Goal: Task Accomplishment & Management: Manage account settings

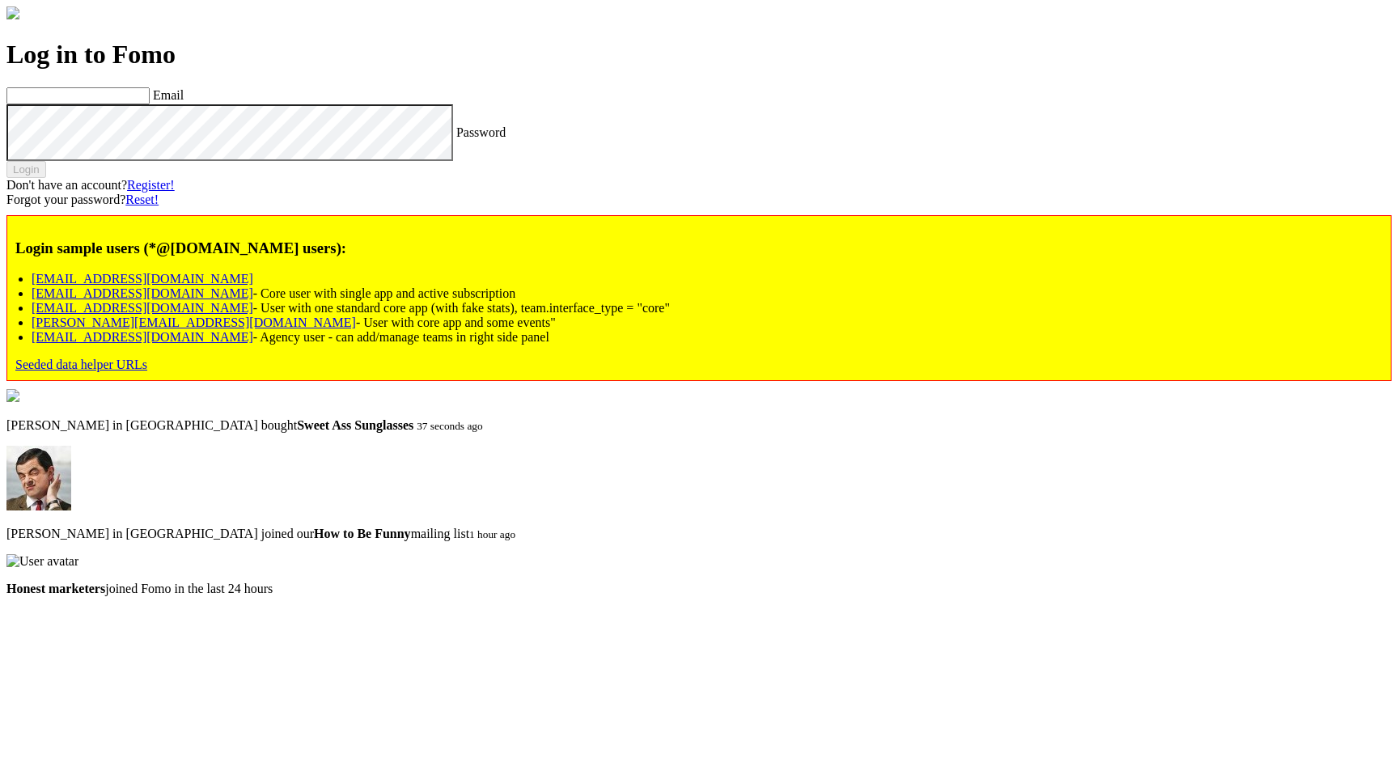
click at [218, 344] on link "[EMAIL_ADDRESS][DOMAIN_NAME]" at bounding box center [143, 337] width 222 height 14
type input "[EMAIL_ADDRESS][DOMAIN_NAME]"
click at [456, 138] on label "Password" at bounding box center [480, 132] width 49 height 14
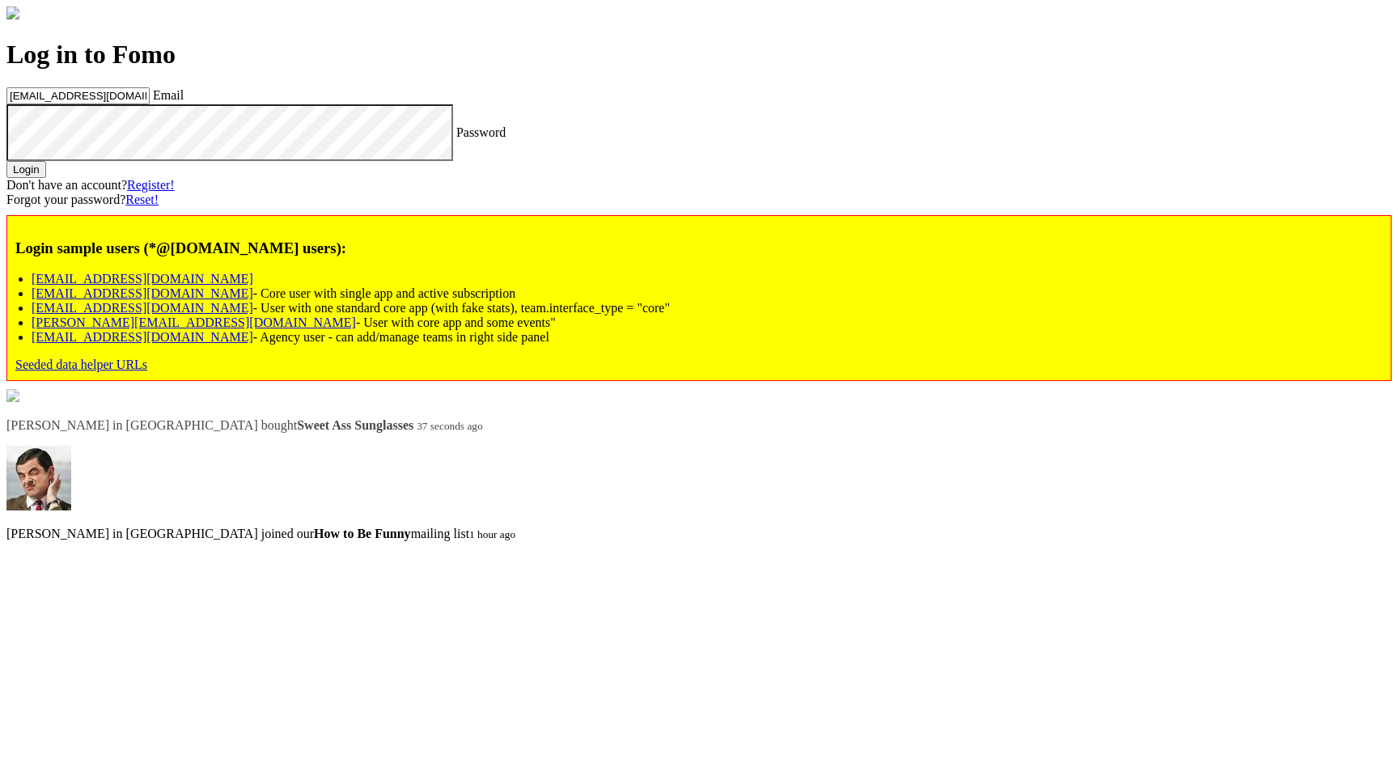
click at [46, 178] on button "Login" at bounding box center [26, 169] width 40 height 17
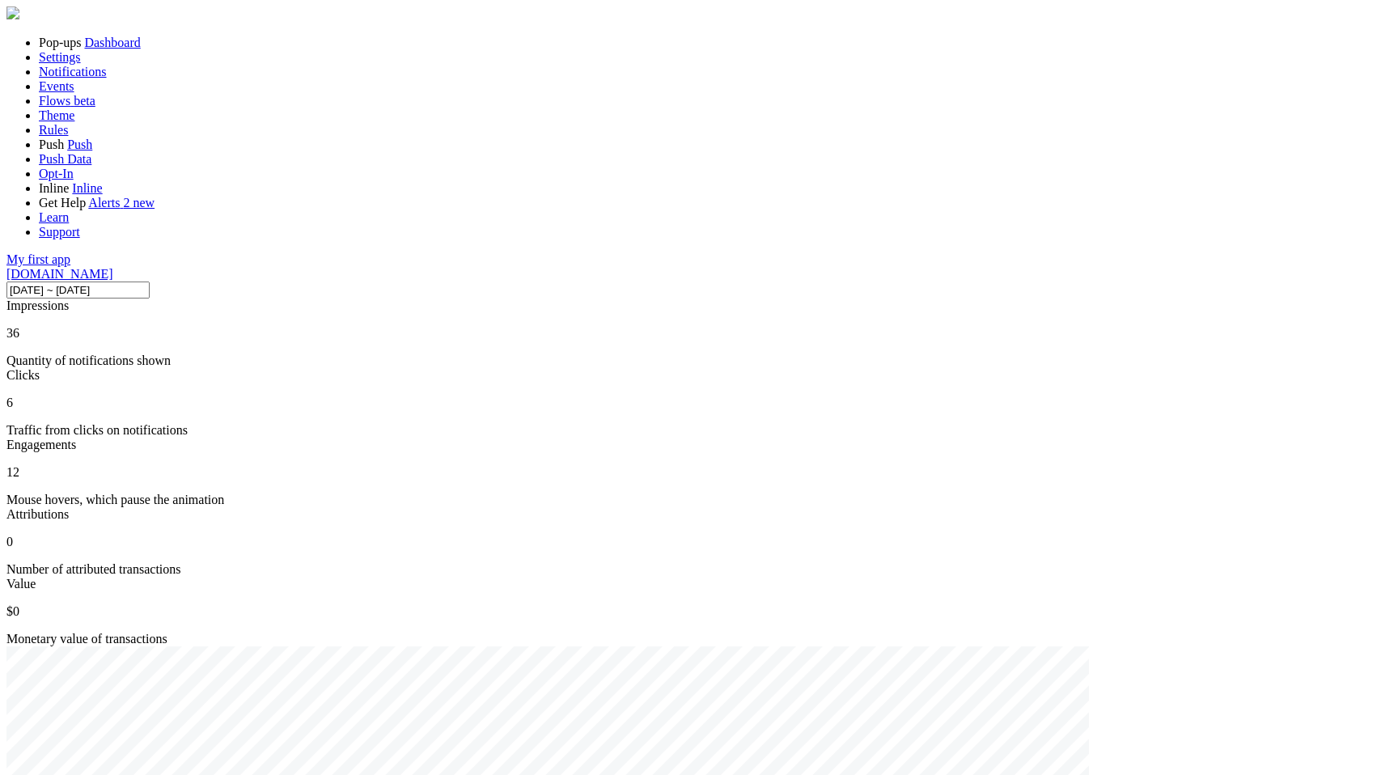
scroll to position [561, 0]
click at [93, 78] on span "Notifications" at bounding box center [73, 72] width 68 height 14
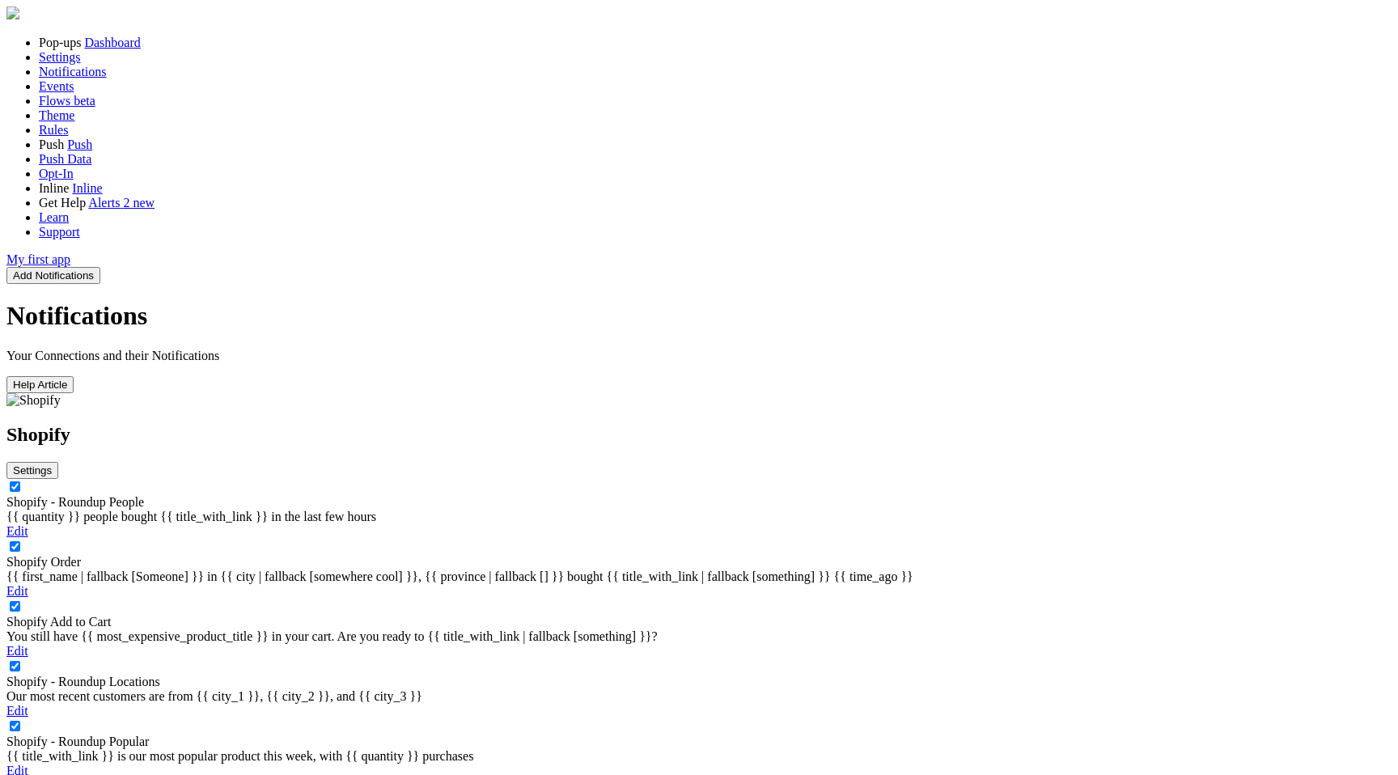
click at [74, 93] on link "Events" at bounding box center [57, 86] width 36 height 14
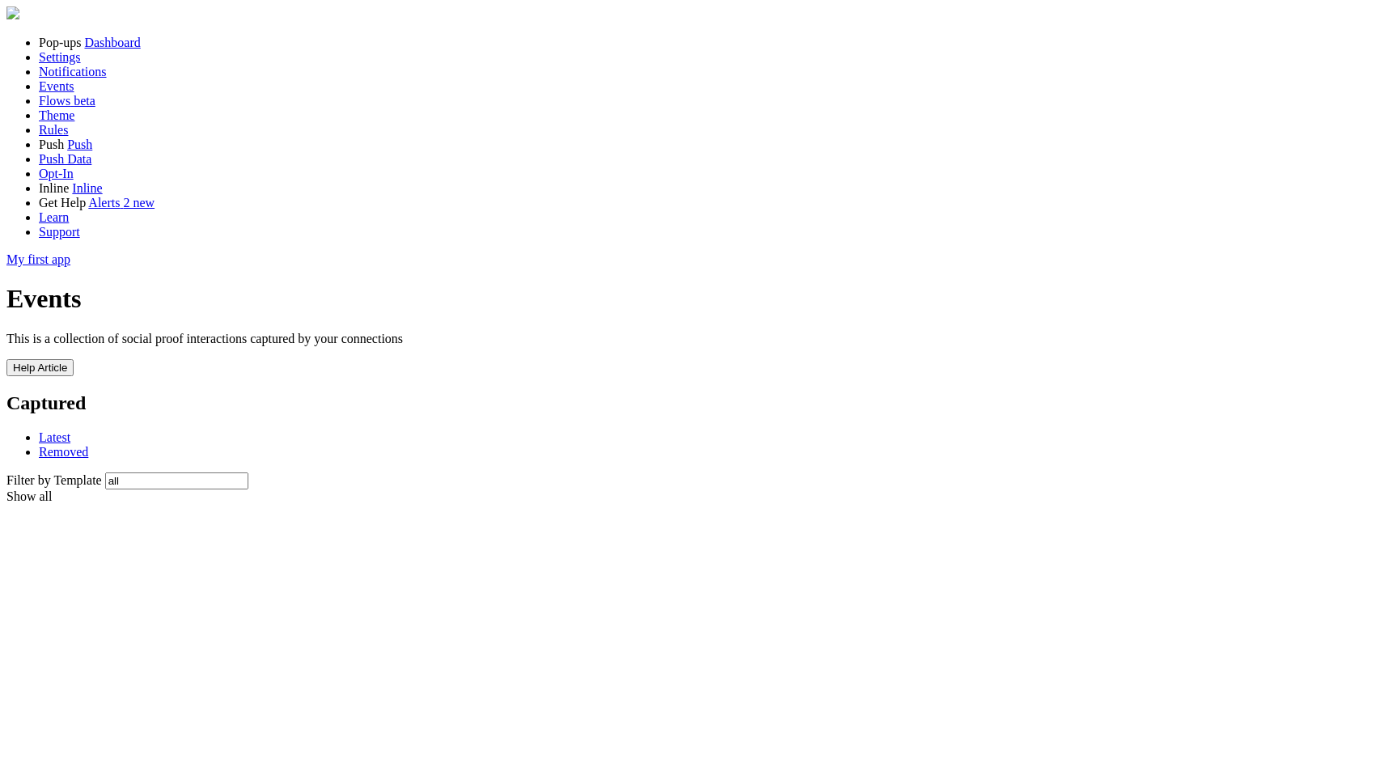
scroll to position [107, 0]
click at [74, 93] on link "Events" at bounding box center [57, 86] width 36 height 14
